Goal: Information Seeking & Learning: Learn about a topic

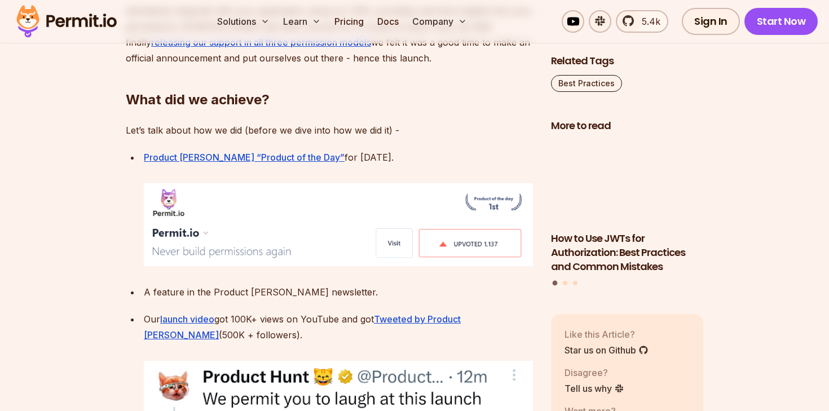
scroll to position [1617, 0]
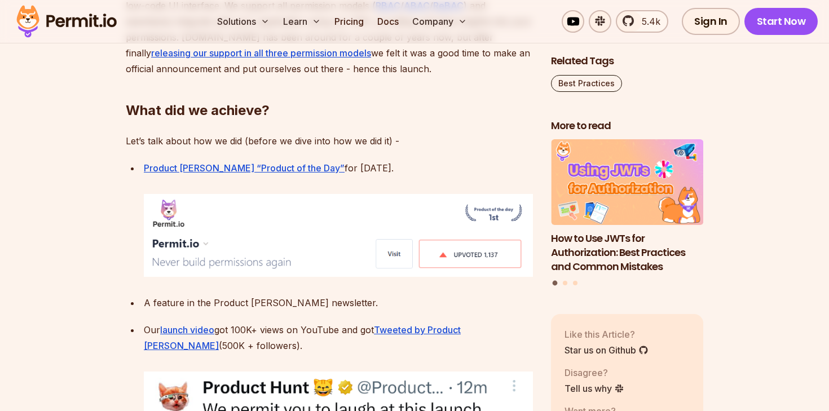
click at [292, 295] on p "A feature in the Product [PERSON_NAME] newsletter." at bounding box center [338, 303] width 389 height 16
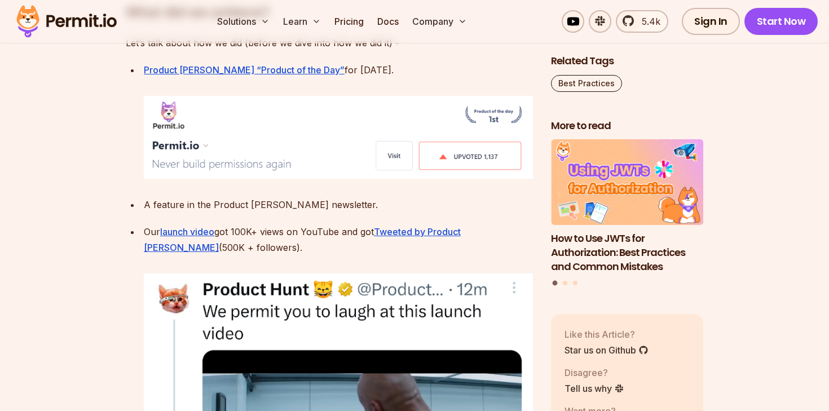
scroll to position [1714, 0]
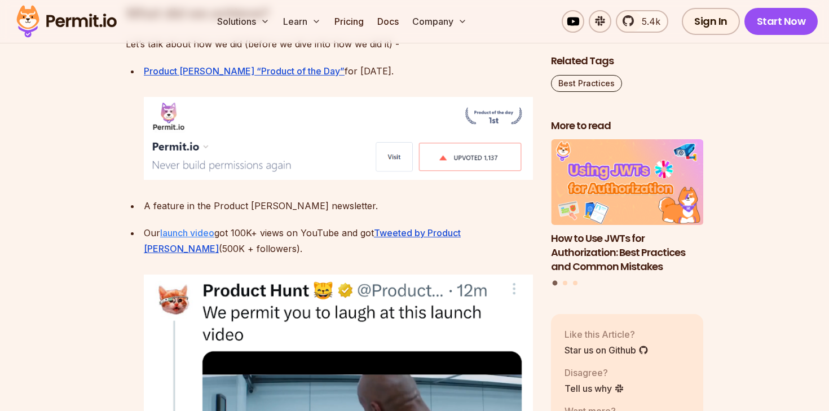
click at [204, 227] on u "launch video" at bounding box center [187, 232] width 54 height 11
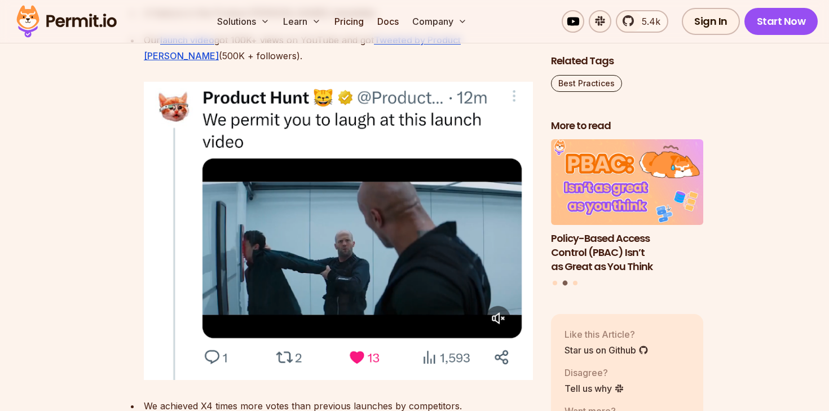
scroll to position [2169, 0]
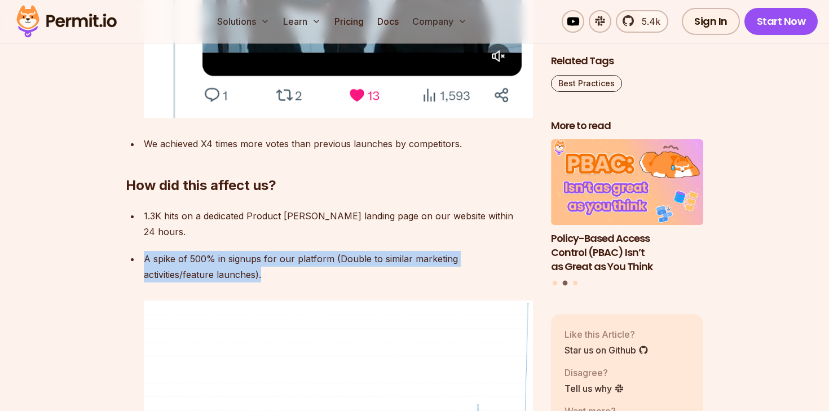
drag, startPoint x: 400, startPoint y: 237, endPoint x: 384, endPoint y: 215, distance: 27.1
click at [384, 215] on ul "1.3K hits on a dedicated Product Hunt landing page on our website within 24 hou…" at bounding box center [329, 339] width 407 height 263
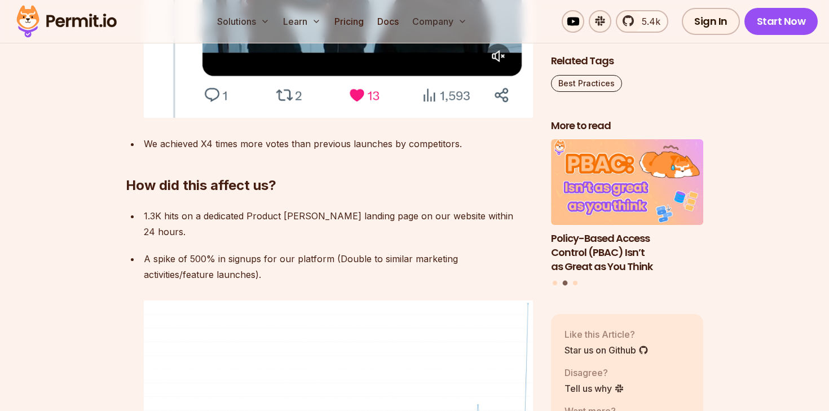
click at [384, 215] on ul "1.3K hits on a dedicated Product Hunt landing page on our website within 24 hou…" at bounding box center [329, 339] width 407 height 263
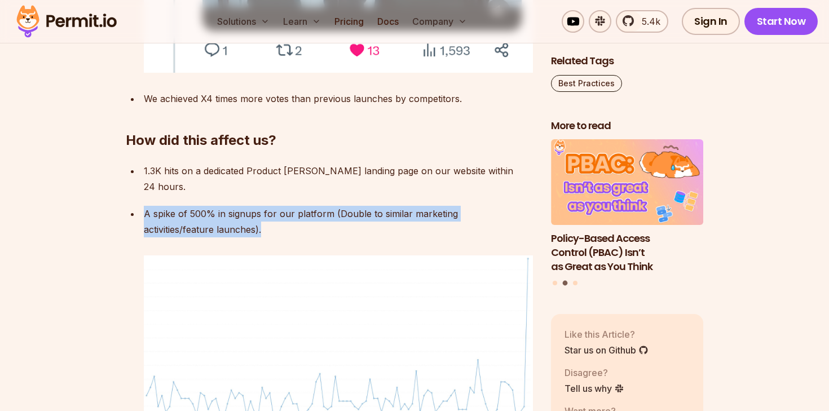
drag, startPoint x: 378, startPoint y: 191, endPoint x: 378, endPoint y: 162, distance: 28.2
click at [378, 163] on ul "1.3K hits on a dedicated Product Hunt landing page on our website within 24 hou…" at bounding box center [329, 294] width 407 height 263
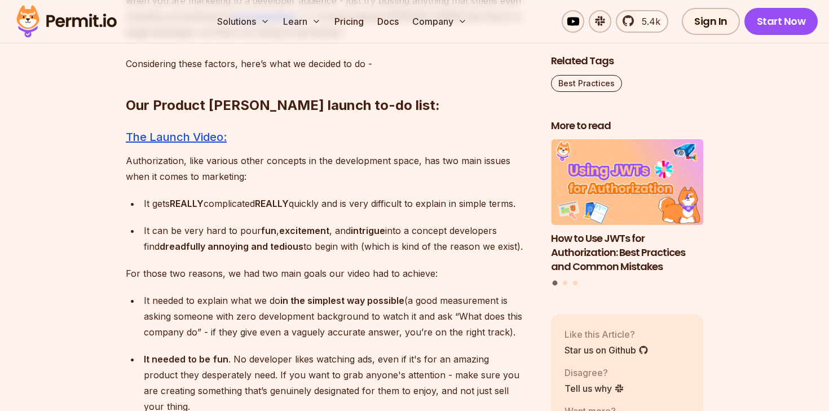
scroll to position [2917, 0]
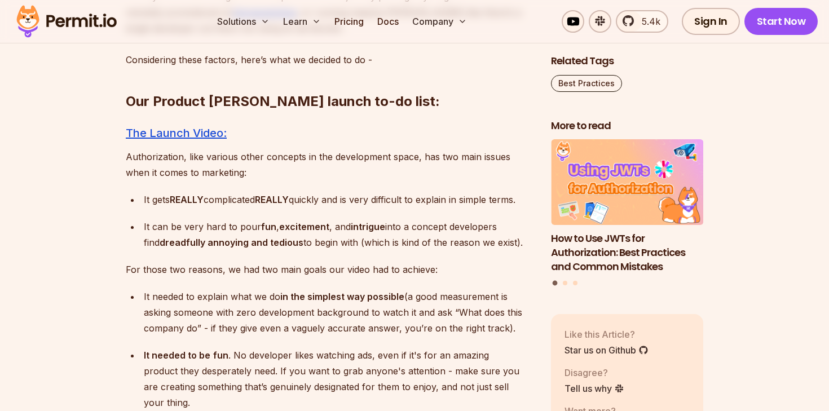
drag, startPoint x: 219, startPoint y: 368, endPoint x: 295, endPoint y: 383, distance: 77.0
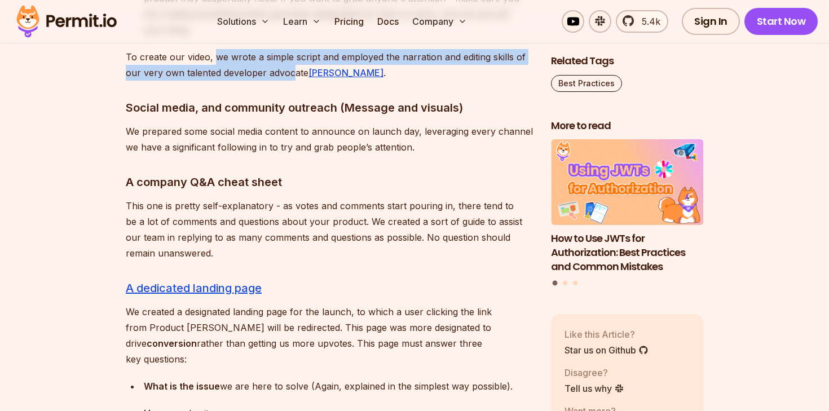
scroll to position [3311, 0]
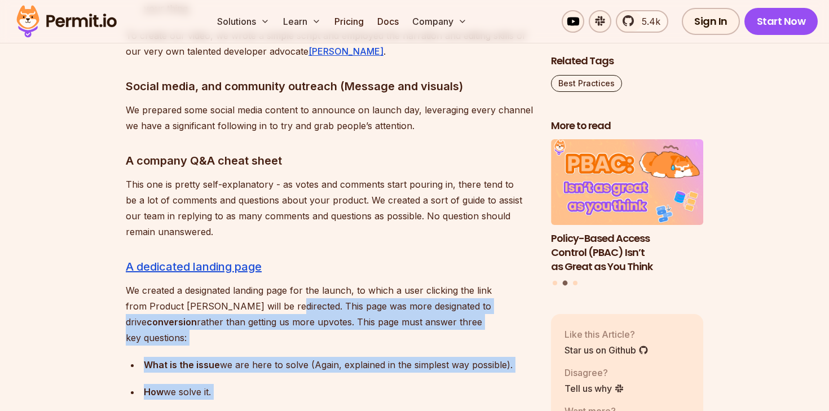
drag, startPoint x: 383, startPoint y: 354, endPoint x: 261, endPoint y: 242, distance: 164.9
copy div "This page was more designated to drive conversion rather than getting us more u…"
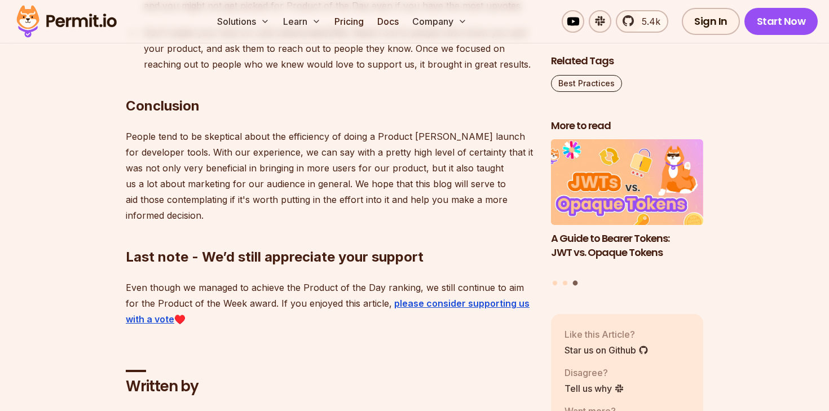
scroll to position [5428, 0]
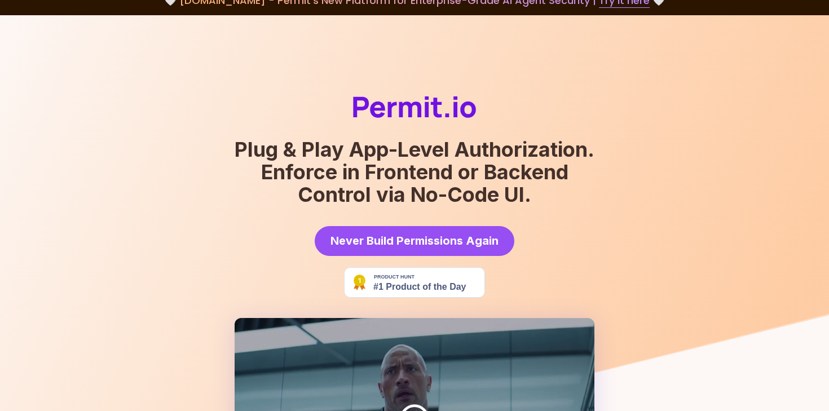
scroll to position [16, 0]
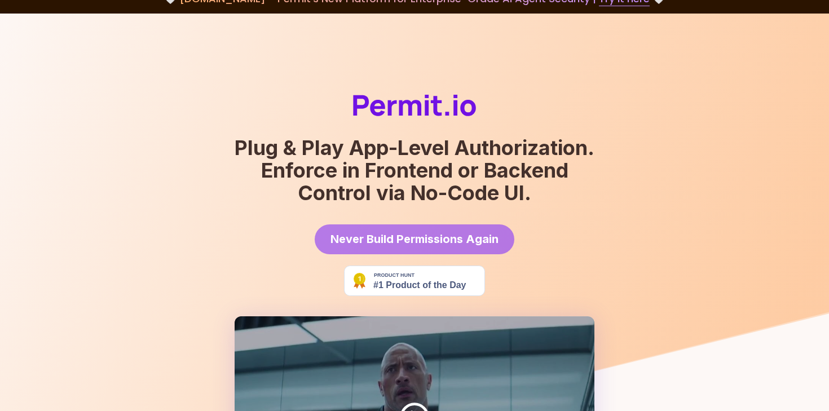
click at [453, 234] on span "Never Build Permissions Again" at bounding box center [414, 239] width 168 height 16
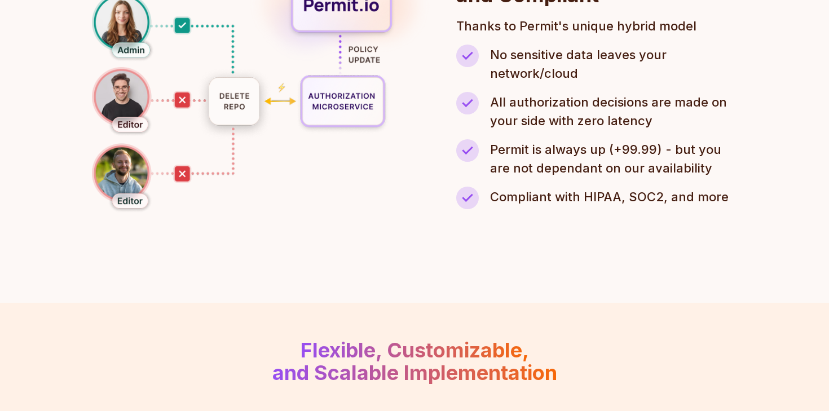
scroll to position [1610, 0]
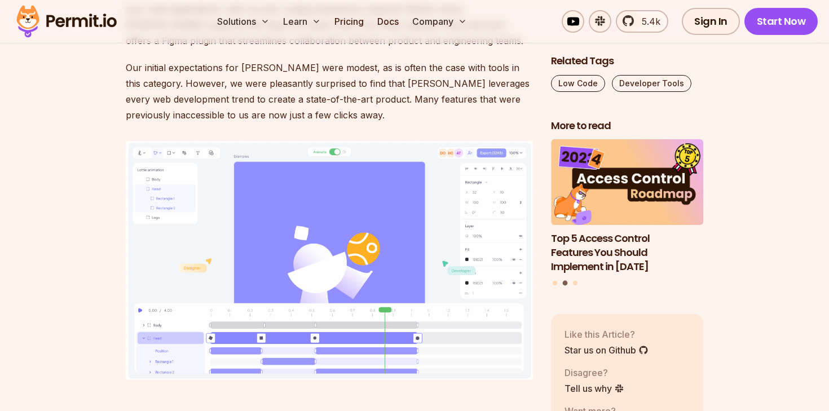
scroll to position [1249, 0]
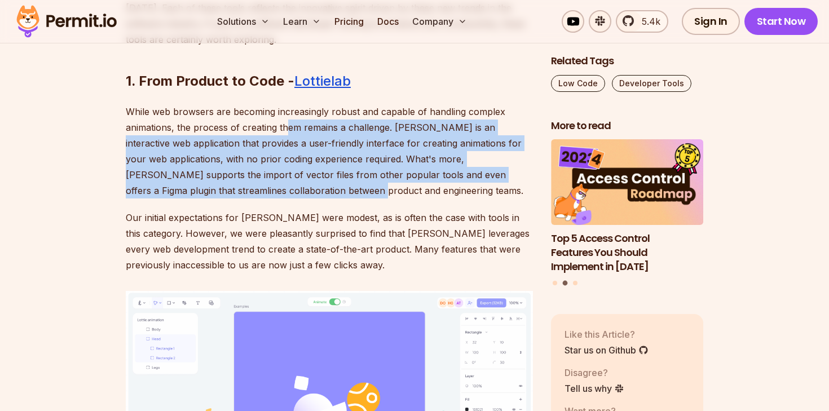
drag, startPoint x: 288, startPoint y: 104, endPoint x: 289, endPoint y: 179, distance: 75.0
click at [289, 179] on p "While web browsers are becoming increasingly robust and capable of handling com…" at bounding box center [329, 151] width 407 height 95
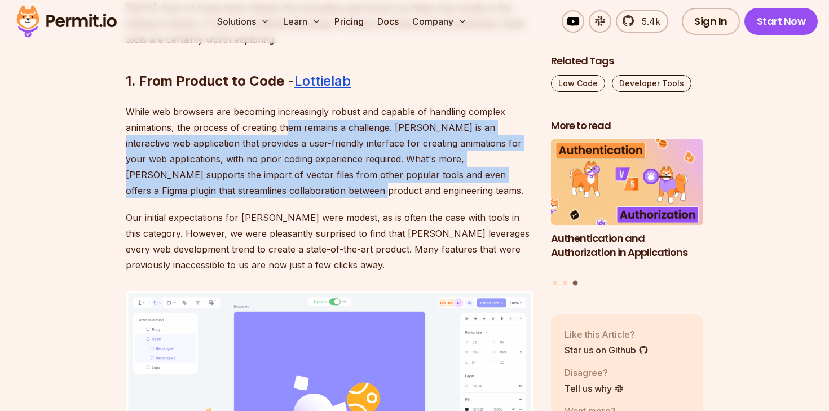
click at [285, 182] on p "While web browsers are becoming increasingly robust and capable of handling com…" at bounding box center [329, 151] width 407 height 95
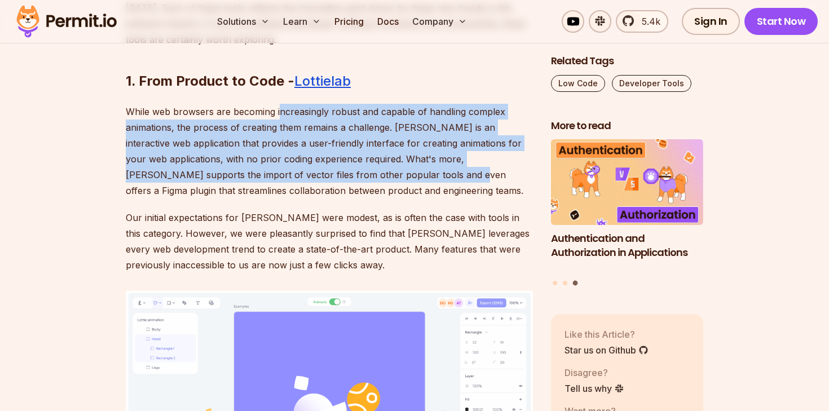
drag, startPoint x: 373, startPoint y: 164, endPoint x: 277, endPoint y: 95, distance: 118.3
click at [277, 104] on p "While web browsers are becoming increasingly robust and capable of handling com…" at bounding box center [329, 151] width 407 height 95
click at [280, 117] on p "While web browsers are becoming increasingly robust and capable of handling com…" at bounding box center [329, 151] width 407 height 95
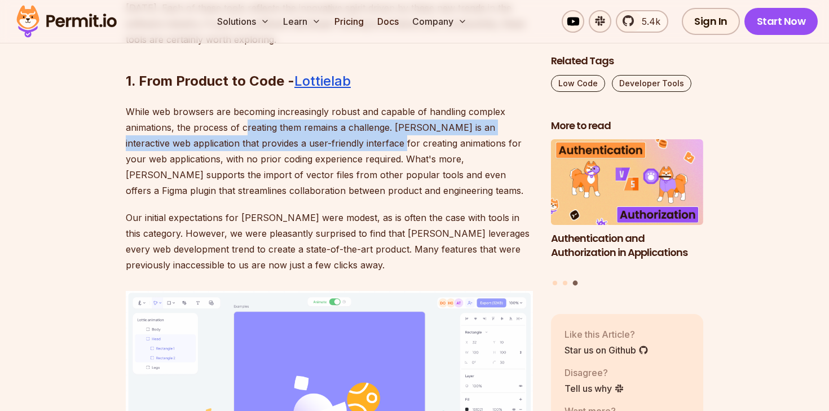
drag, startPoint x: 245, startPoint y: 111, endPoint x: 367, endPoint y: 137, distance: 124.7
click at [367, 137] on p "While web browsers are becoming increasingly robust and capable of handling com…" at bounding box center [329, 151] width 407 height 95
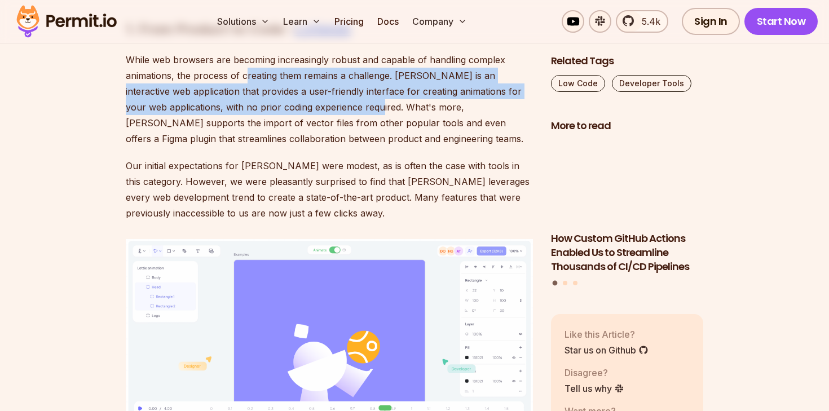
scroll to position [1205, 0]
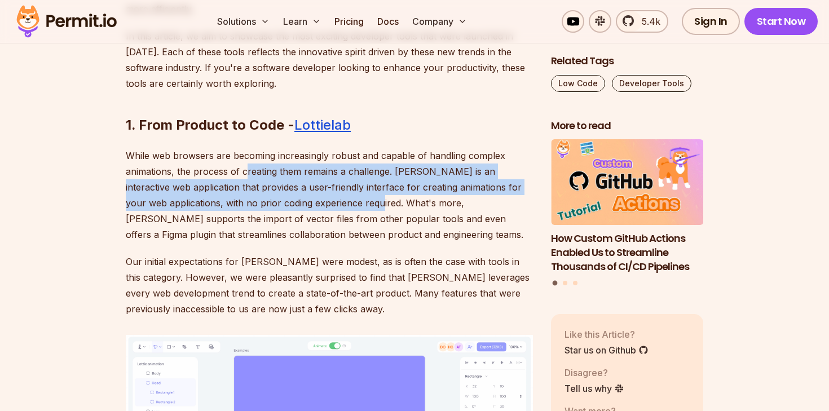
click at [372, 153] on p "While web browsers are becoming increasingly robust and capable of handling com…" at bounding box center [329, 195] width 407 height 95
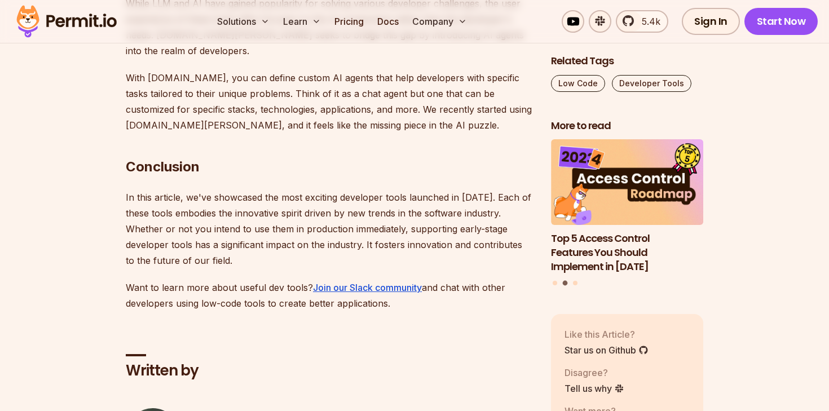
scroll to position [4563, 0]
